Goal: Navigation & Orientation: Find specific page/section

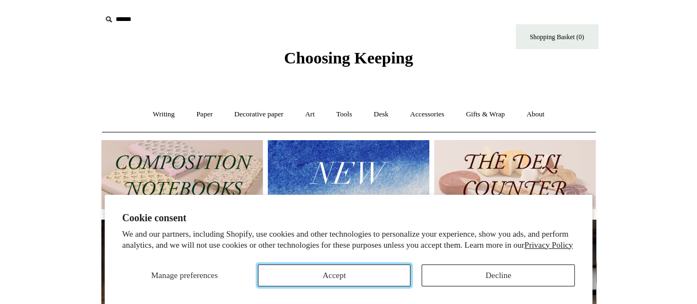
click at [329, 275] on button "Accept" at bounding box center [334, 275] width 153 height 22
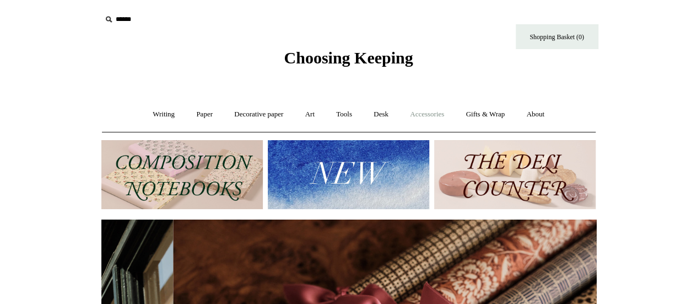
scroll to position [0, 989]
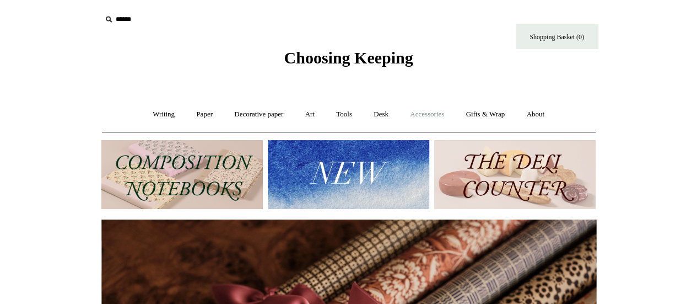
click at [430, 114] on link "Accessories +" at bounding box center [427, 114] width 54 height 29
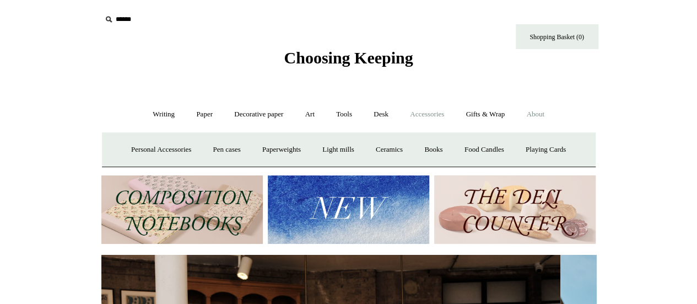
scroll to position [0, 0]
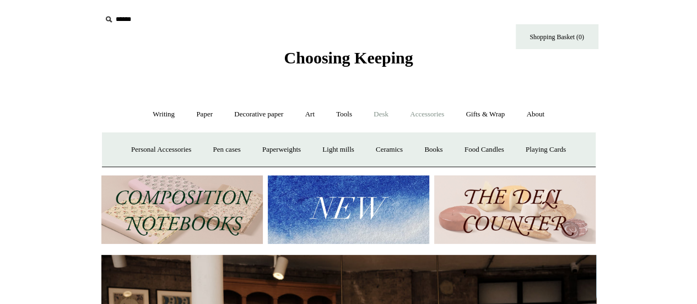
click at [389, 113] on link "Desk +" at bounding box center [381, 114] width 35 height 29
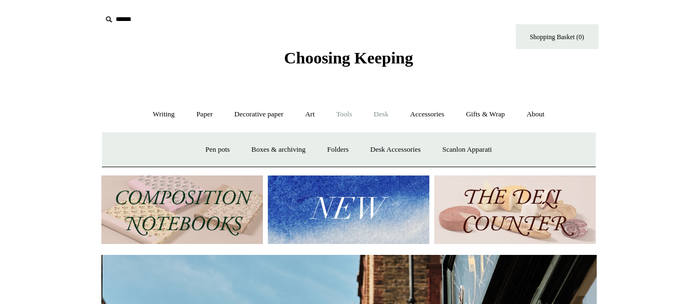
scroll to position [0, 495]
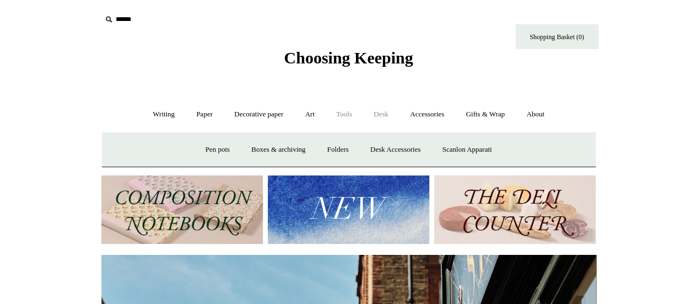
click at [353, 110] on link "Tools +" at bounding box center [344, 114] width 36 height 29
click at [319, 113] on link "Art +" at bounding box center [309, 114] width 29 height 29
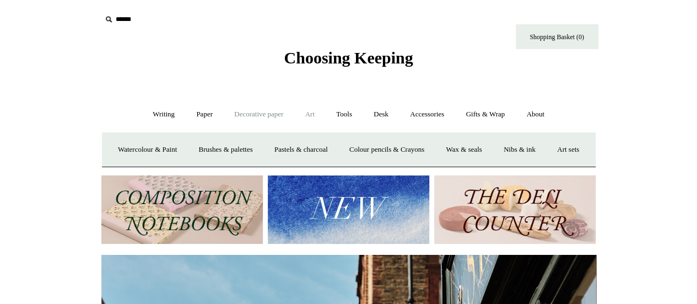
click at [264, 110] on link "Decorative paper +" at bounding box center [258, 114] width 69 height 29
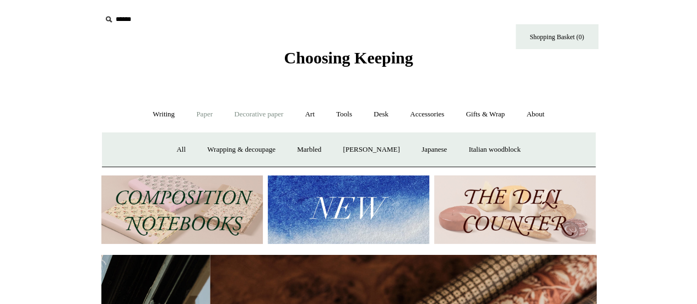
scroll to position [0, 989]
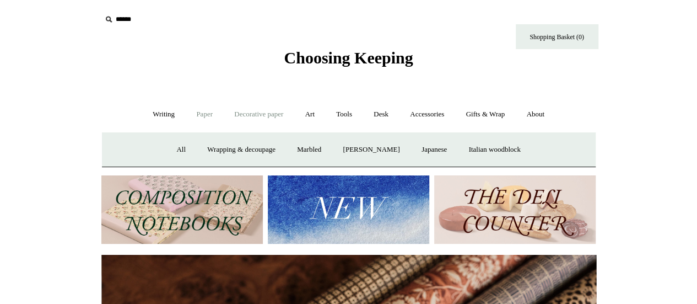
click at [203, 115] on link "Paper +" at bounding box center [204, 114] width 36 height 29
click at [154, 115] on link "Writing +" at bounding box center [164, 114] width 42 height 29
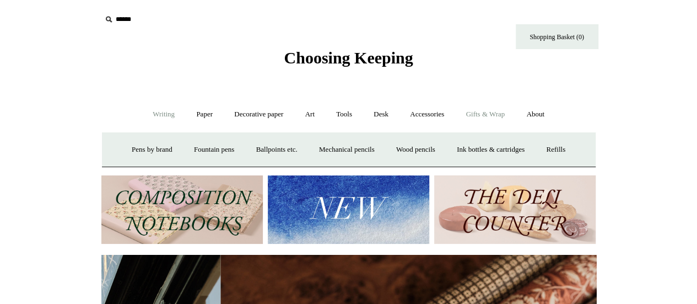
click at [495, 107] on link "Gifts & Wrap +" at bounding box center [485, 114] width 59 height 29
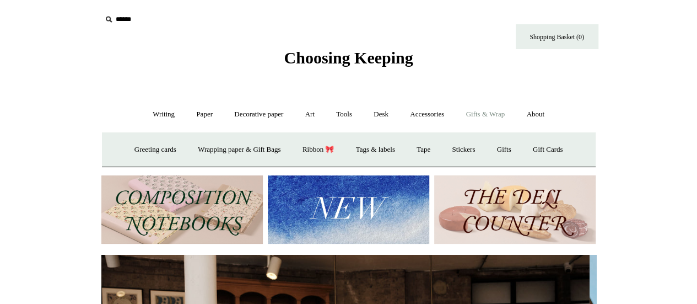
scroll to position [0, 0]
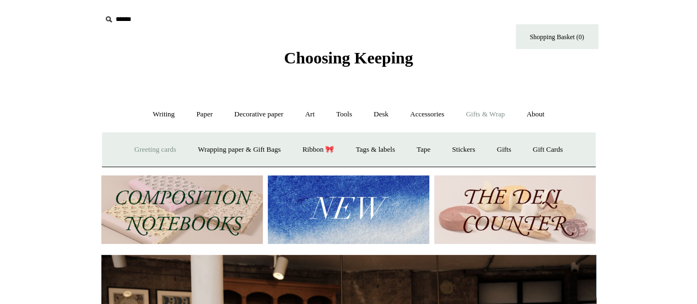
click at [142, 145] on link "Greeting cards +" at bounding box center [155, 149] width 62 height 29
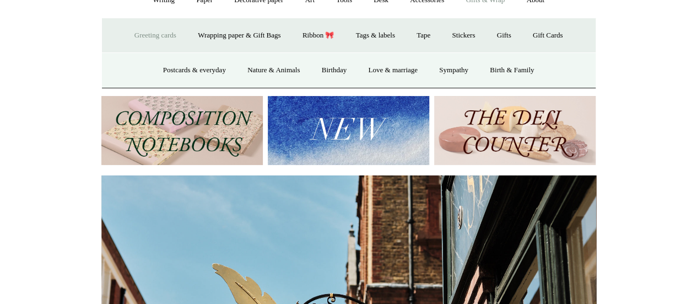
scroll to position [115, 0]
click at [180, 66] on link "Postcards & everyday" at bounding box center [194, 69] width 83 height 29
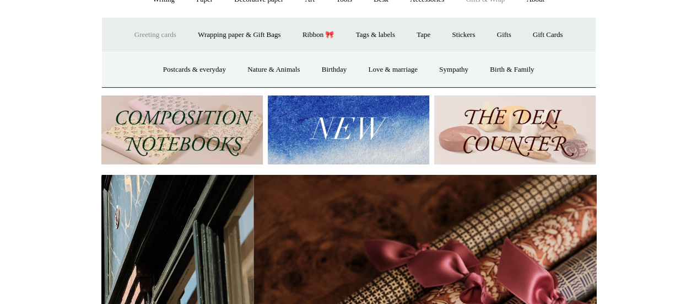
scroll to position [0, 985]
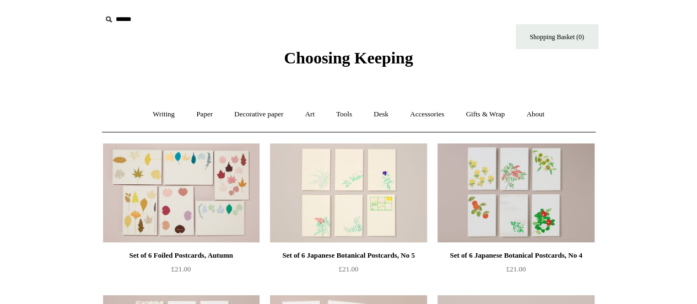
drag, startPoint x: 50, startPoint y: 193, endPoint x: 663, endPoint y: 126, distance: 616.8
click at [152, 109] on link "Writing +" at bounding box center [164, 114] width 42 height 29
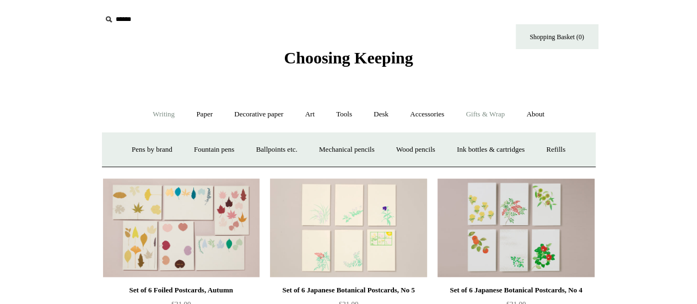
click at [488, 115] on link "Gifts & Wrap +" at bounding box center [485, 114] width 59 height 29
click at [156, 151] on link "Greeting cards +" at bounding box center [155, 149] width 62 height 29
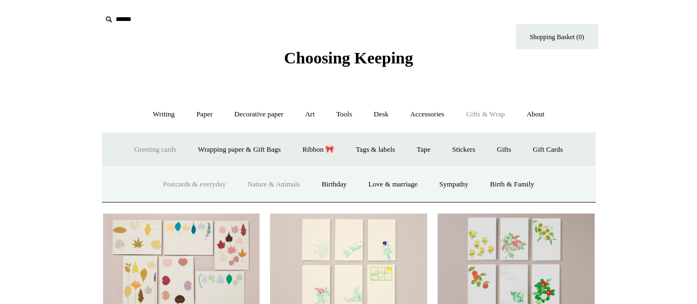
click at [281, 182] on link "Nature & Animals" at bounding box center [273, 184] width 72 height 29
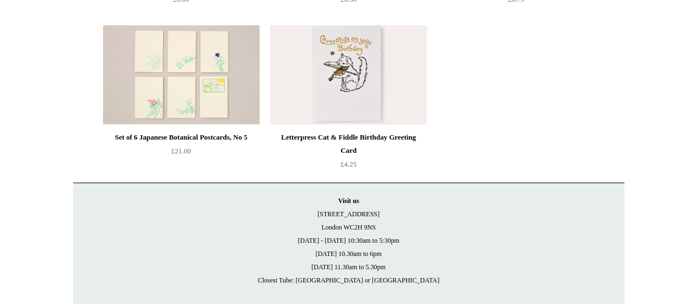
scroll to position [1937, 0]
